Goal: Task Accomplishment & Management: Manage account settings

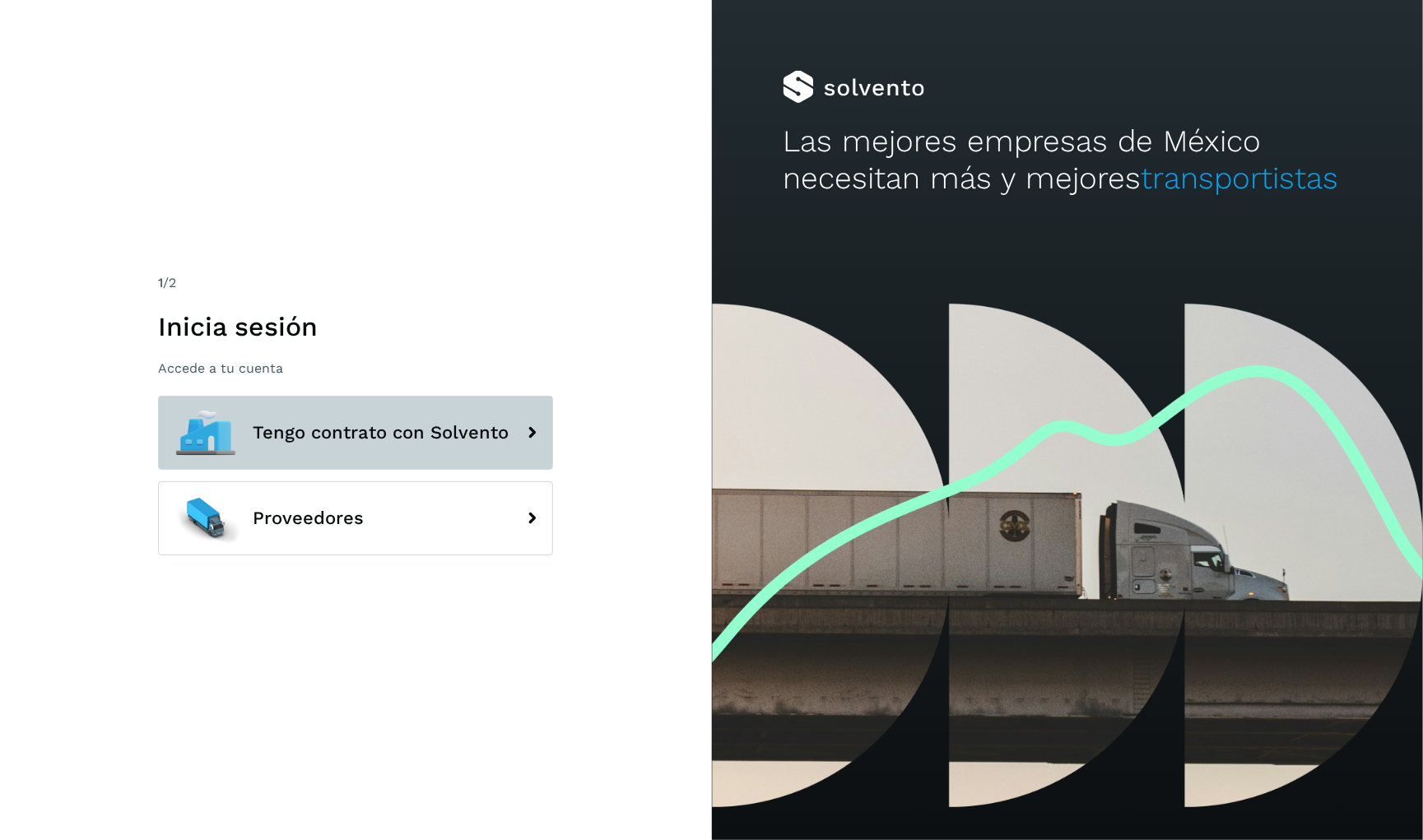
click at [353, 427] on span "Tengo contrato con Solvento" at bounding box center [380, 432] width 256 height 20
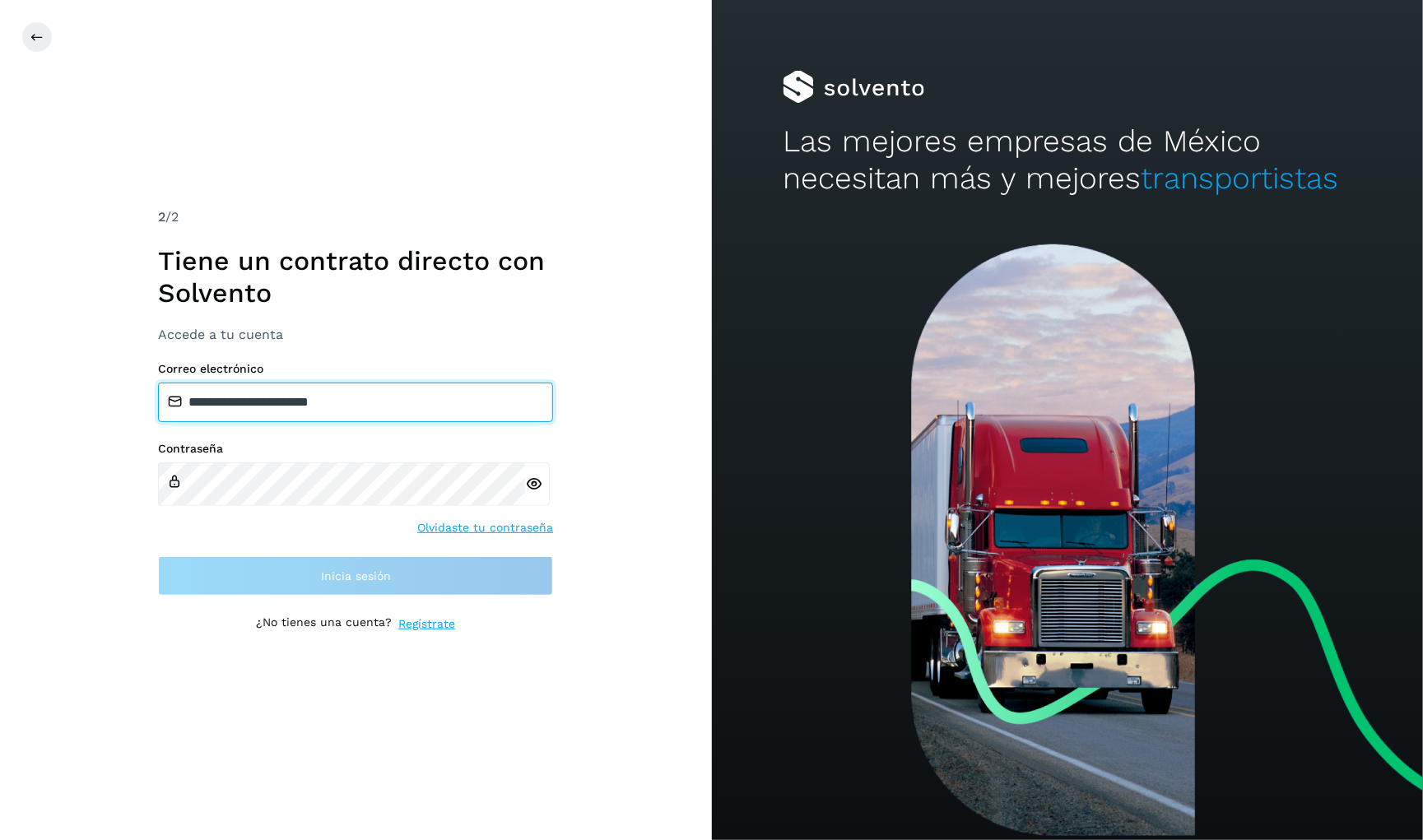
type input "**********"
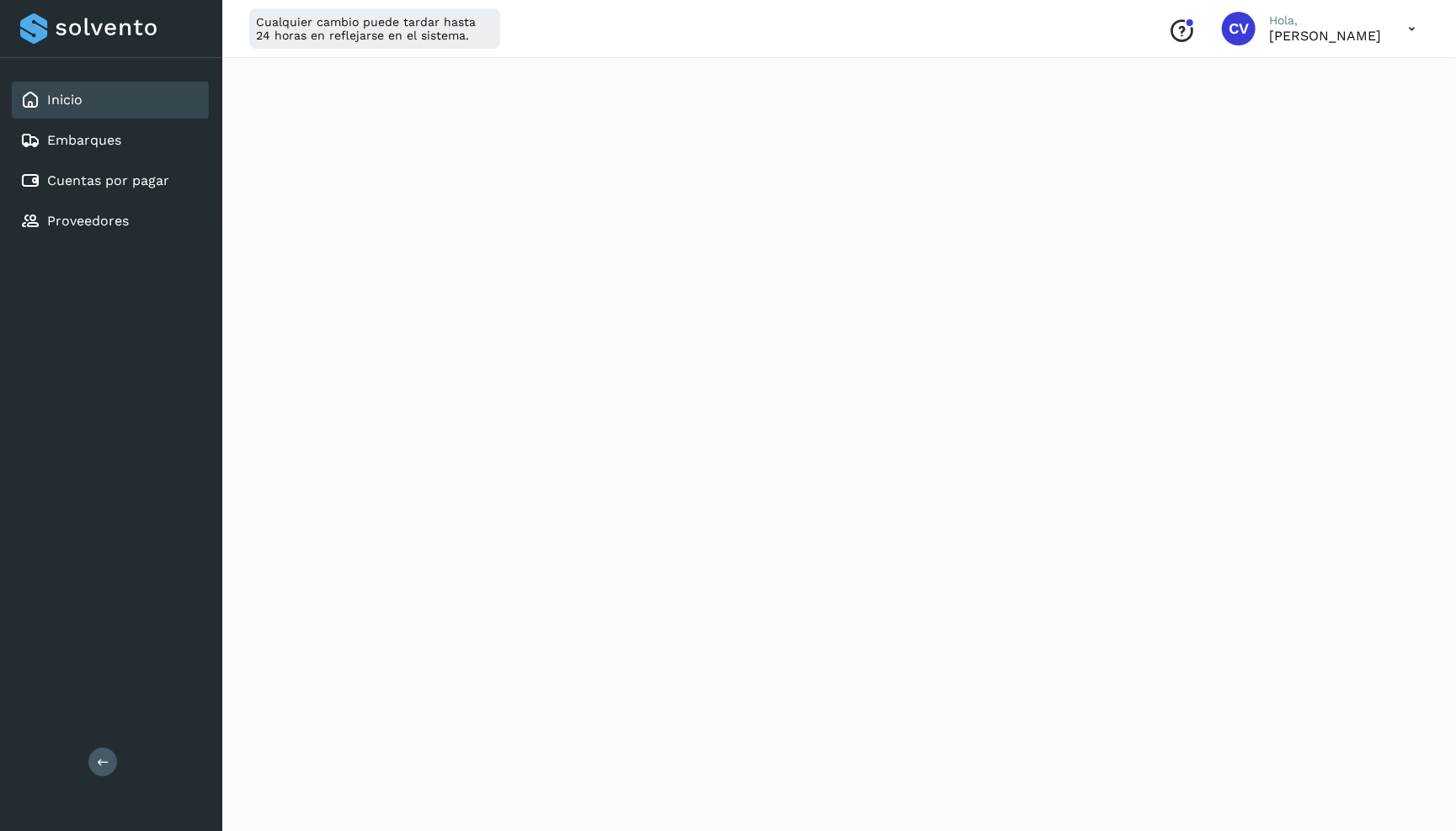
scroll to position [349, 0]
click at [133, 189] on link "Cuentas por pagar" at bounding box center [107, 180] width 122 height 16
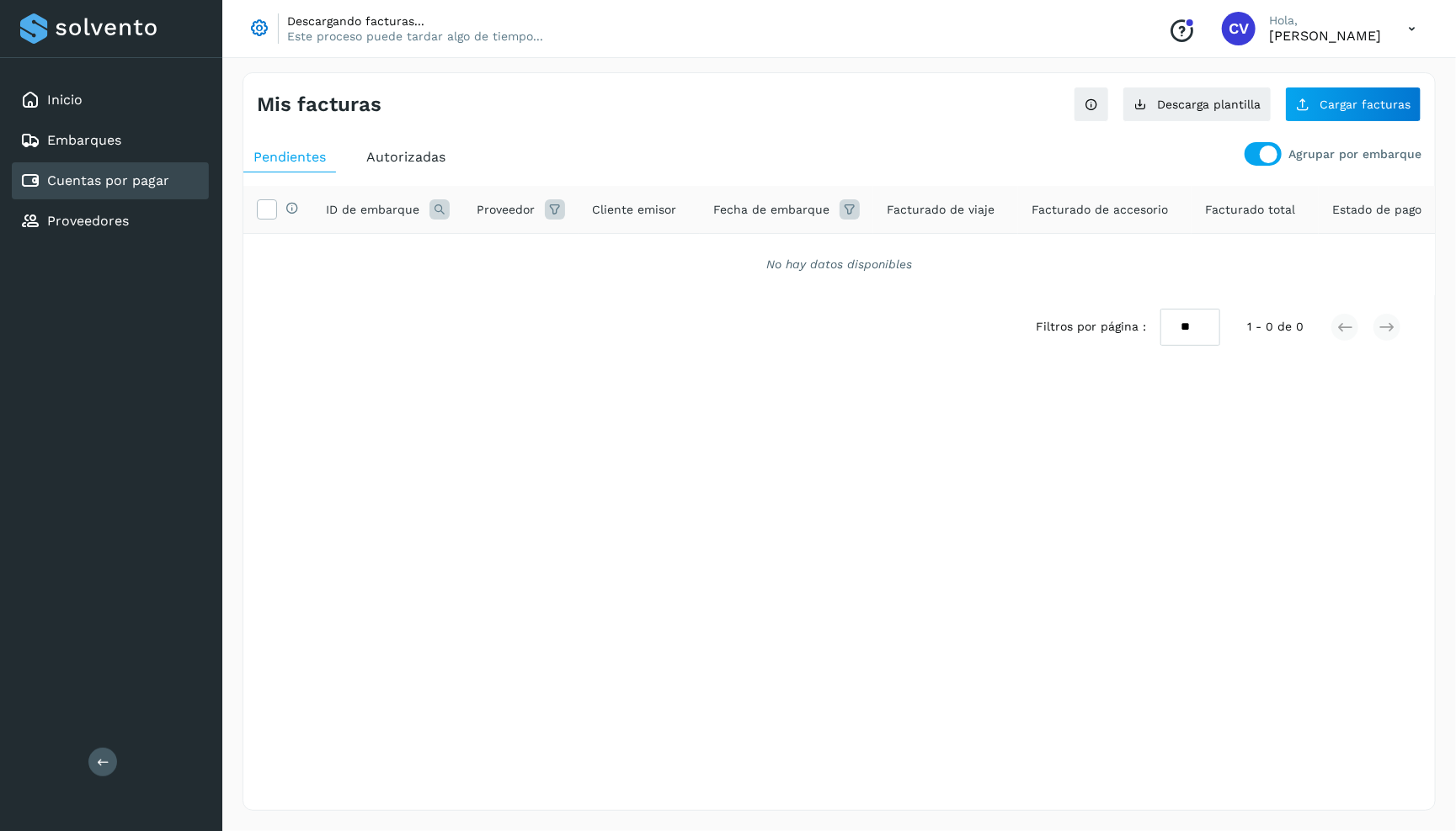
click at [437, 153] on span "Autorizadas" at bounding box center [405, 157] width 79 height 16
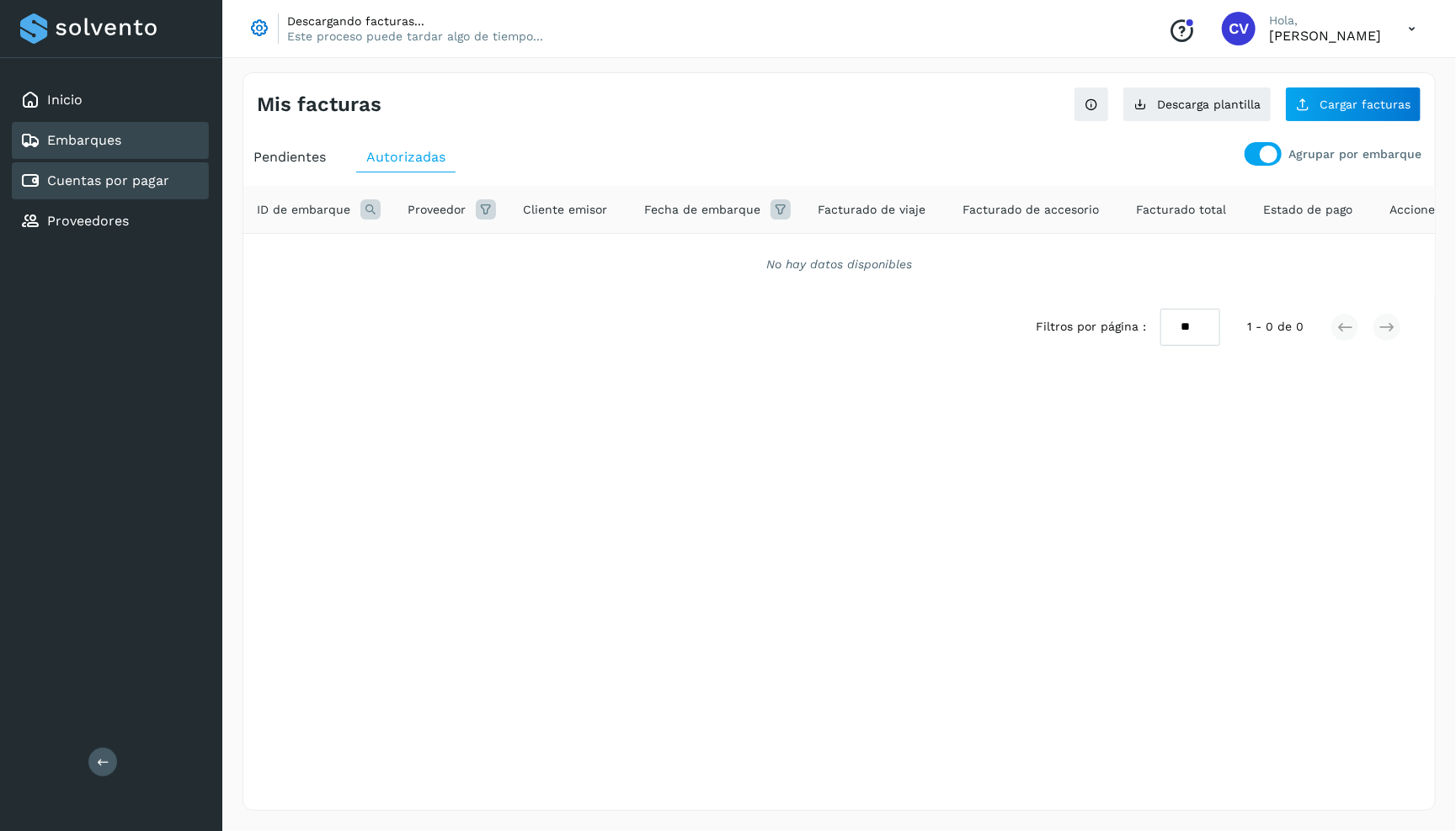
click at [114, 145] on link "Embarques" at bounding box center [84, 140] width 74 height 16
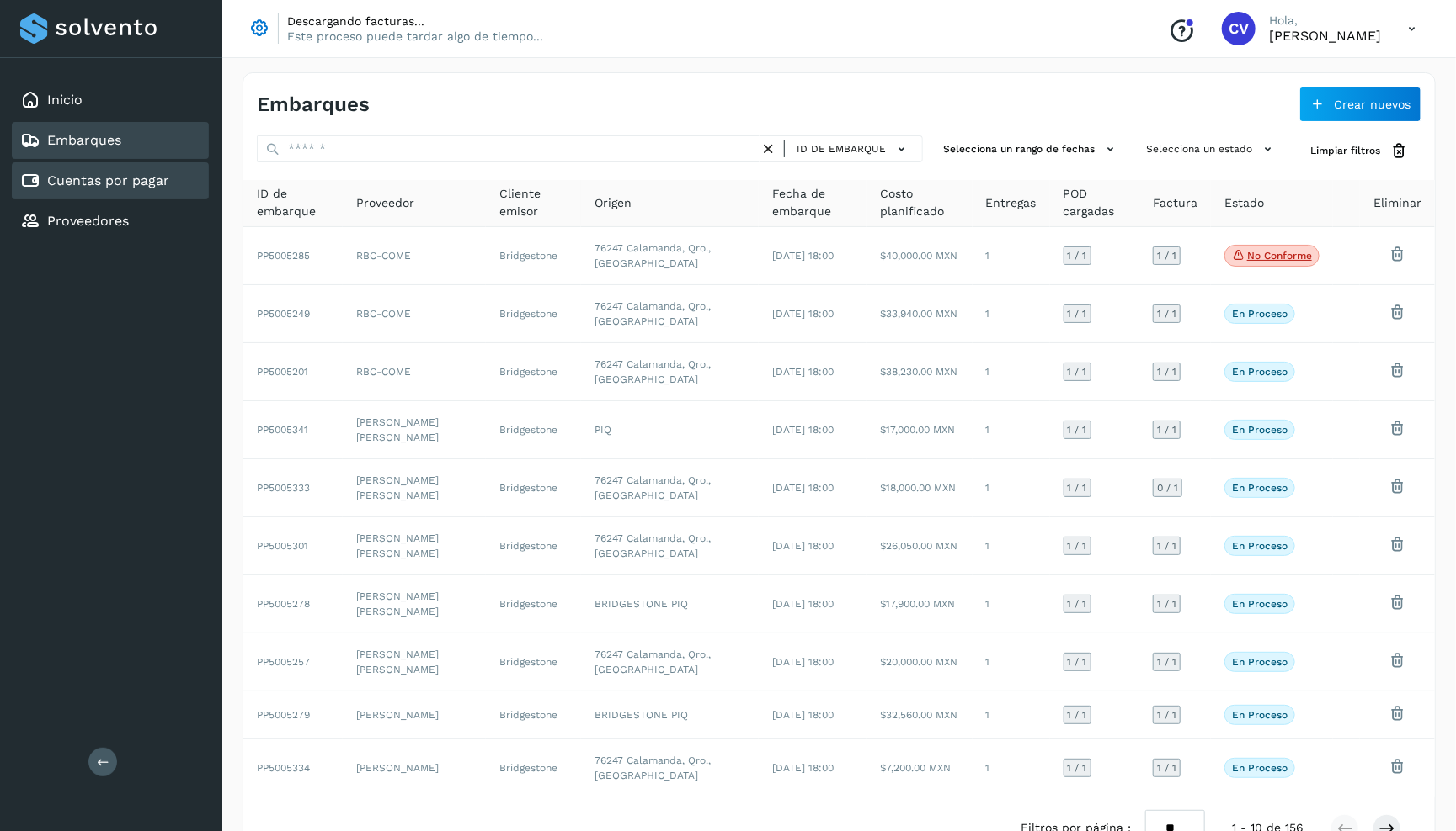
click at [164, 189] on link "Cuentas por pagar" at bounding box center [107, 180] width 122 height 16
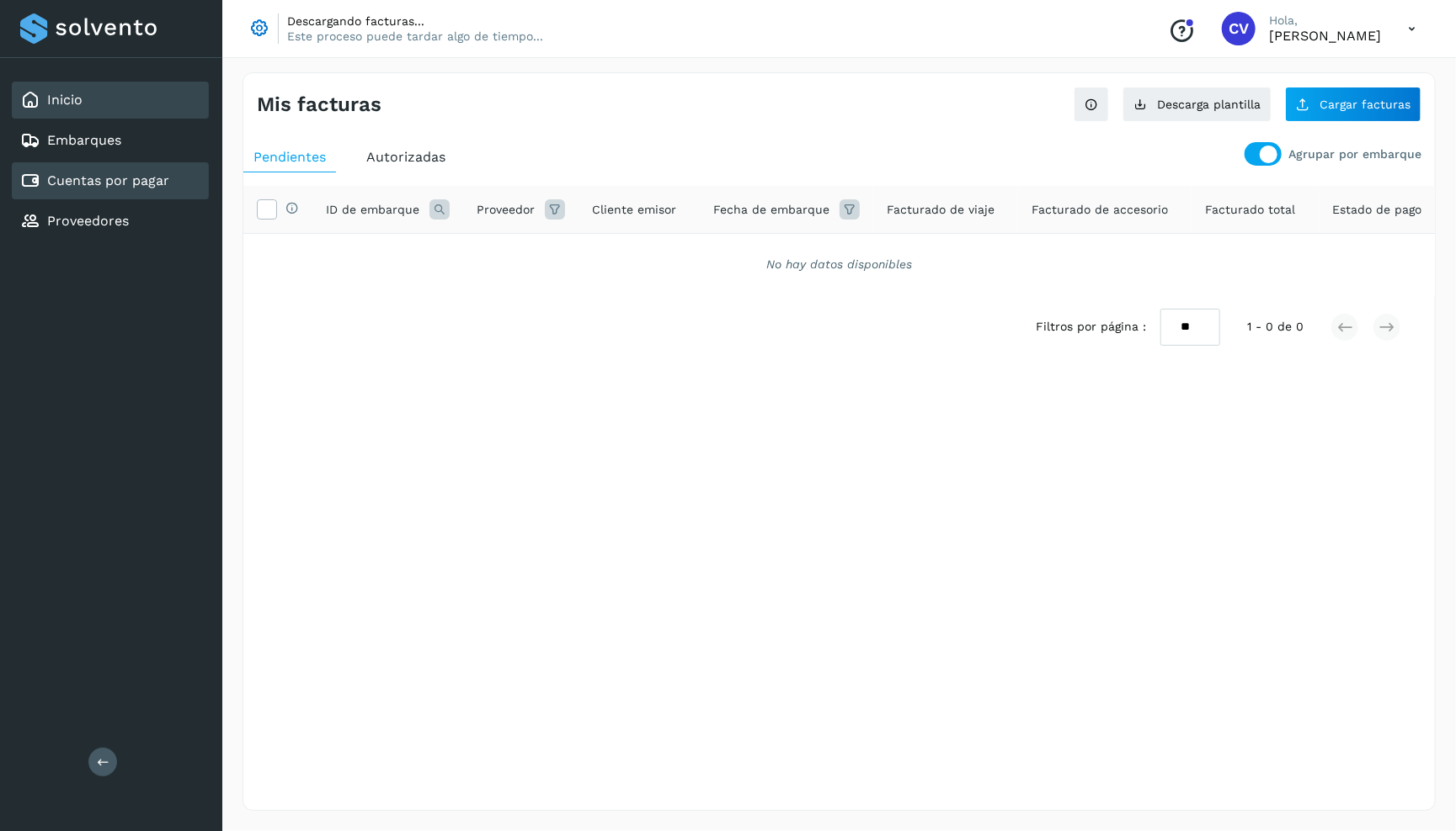
click at [97, 102] on div "Inicio" at bounding box center [110, 100] width 197 height 37
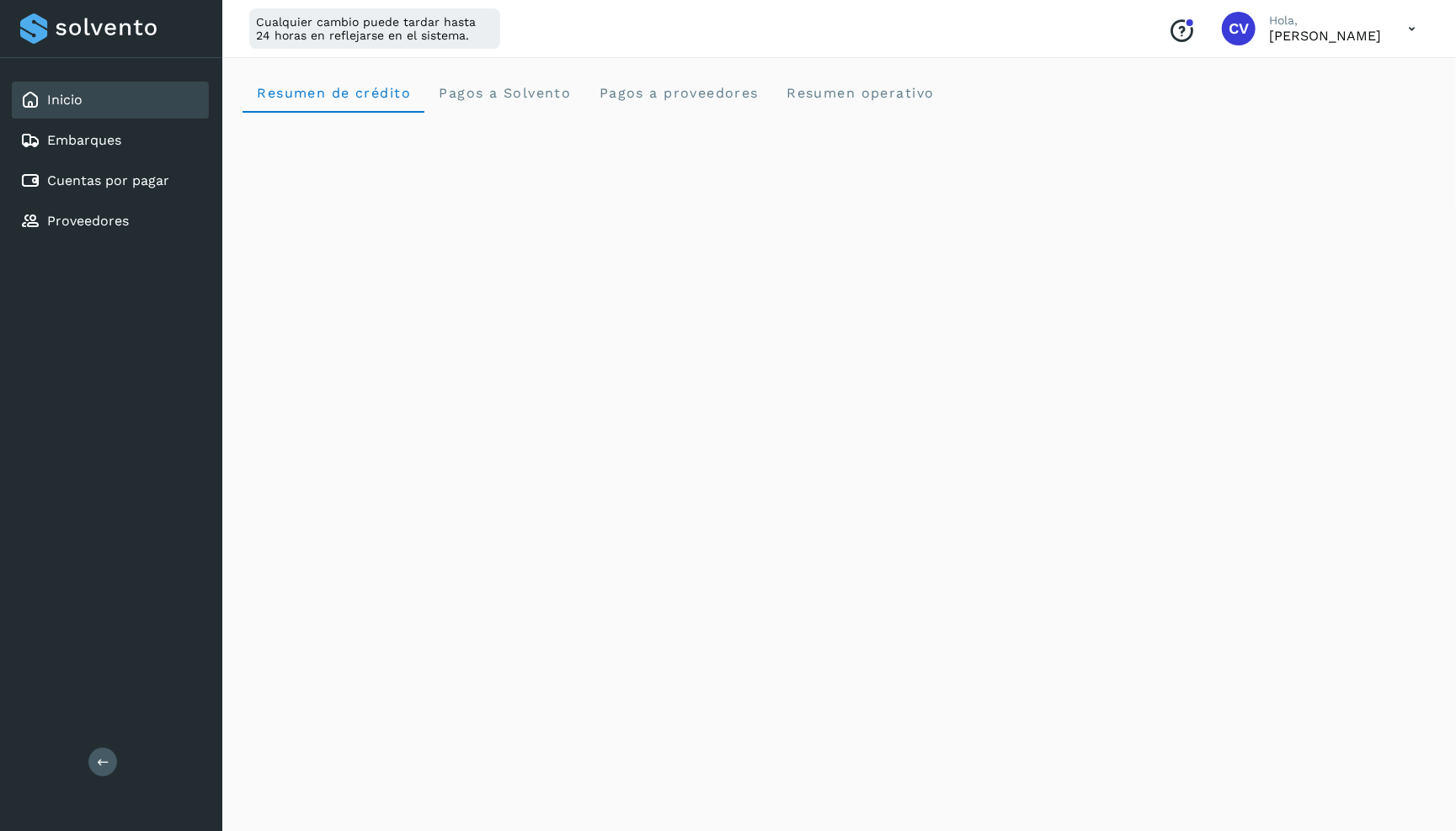
click at [83, 92] on link "Inicio" at bounding box center [64, 99] width 35 height 16
